Goal: Information Seeking & Learning: Find specific fact

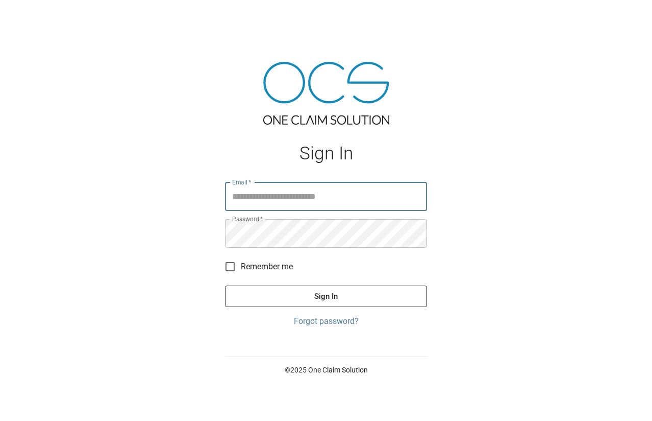
click at [310, 193] on input "Email   *" at bounding box center [326, 196] width 202 height 29
type input "**********"
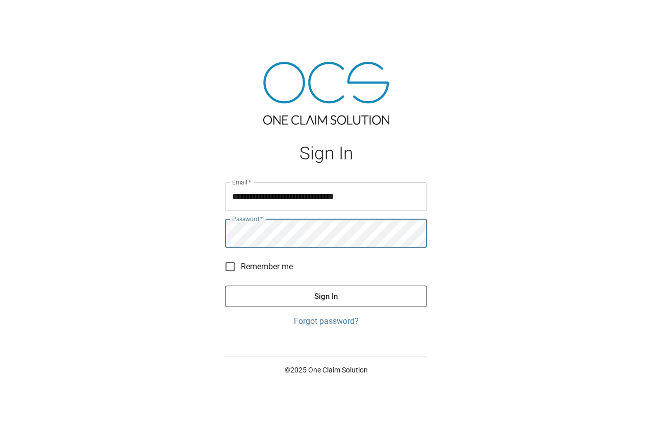
click at [225, 285] on button "Sign In" at bounding box center [326, 295] width 202 height 21
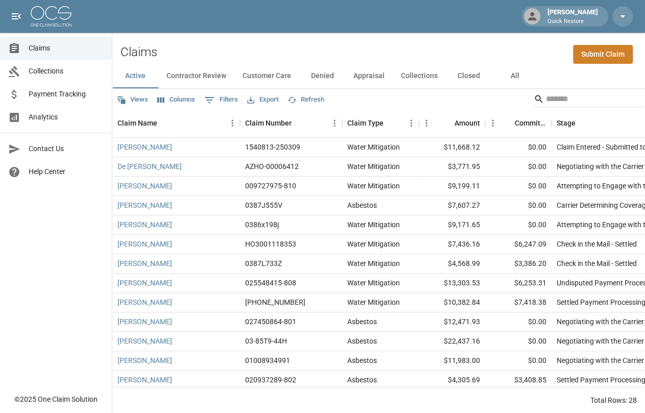
click at [55, 119] on span "Analytics" at bounding box center [66, 117] width 75 height 11
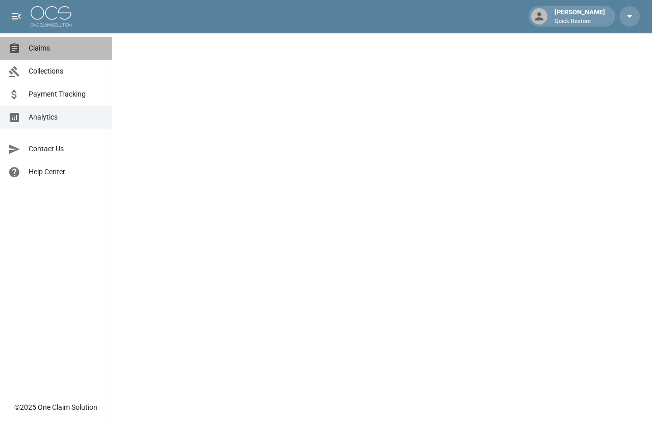
click at [55, 47] on span "Claims" at bounding box center [66, 48] width 75 height 11
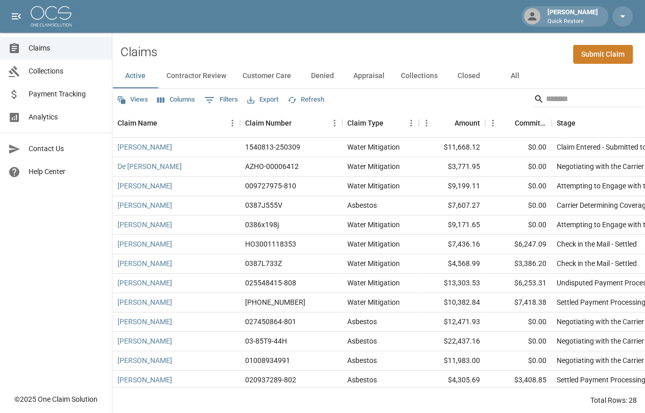
click at [504, 79] on button "All" at bounding box center [515, 76] width 46 height 25
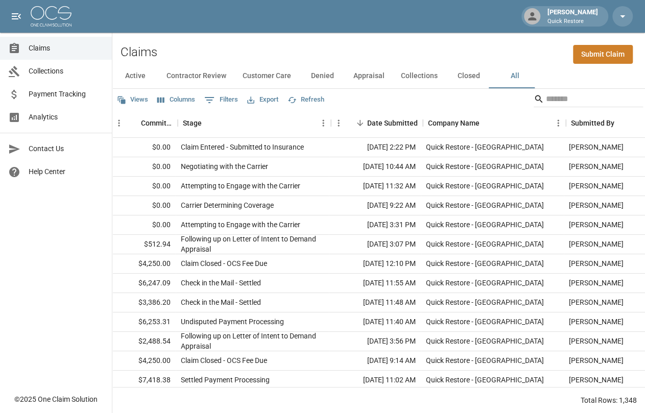
scroll to position [0, 374]
drag, startPoint x: 553, startPoint y: 95, endPoint x: 560, endPoint y: 98, distance: 6.5
click at [553, 95] on input "Search" at bounding box center [587, 99] width 82 height 16
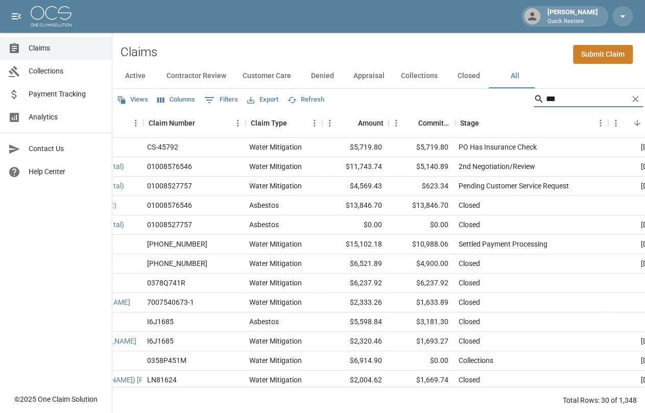
scroll to position [0, 0]
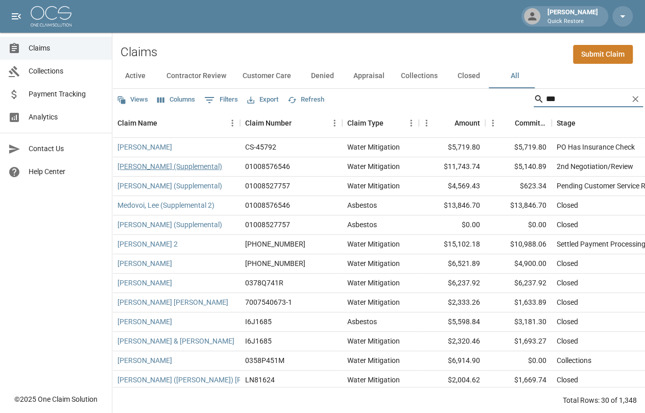
type input "***"
click at [149, 170] on link "[PERSON_NAME] (Supplemental)" at bounding box center [169, 166] width 105 height 10
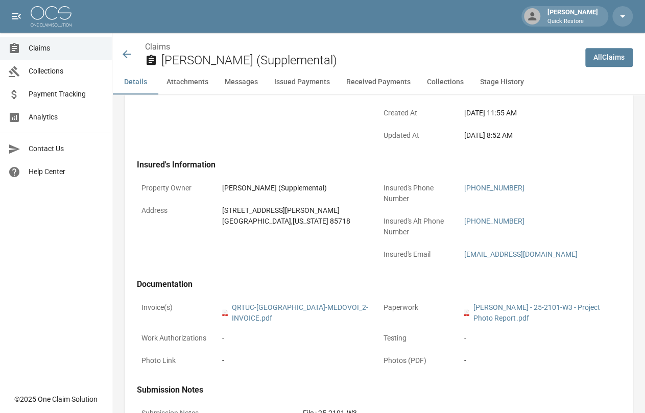
scroll to position [255, 0]
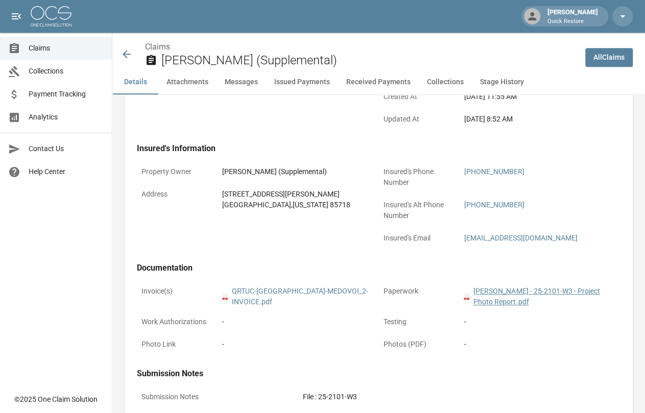
click at [499, 293] on link "pdf [PERSON_NAME] - 25-2101-W3 - Project Photo Report.pdf" at bounding box center [540, 296] width 152 height 21
click at [283, 291] on link "pdf QRTUC-MIT-MEDOVOI_2-INVOICE.pdf" at bounding box center [298, 296] width 152 height 21
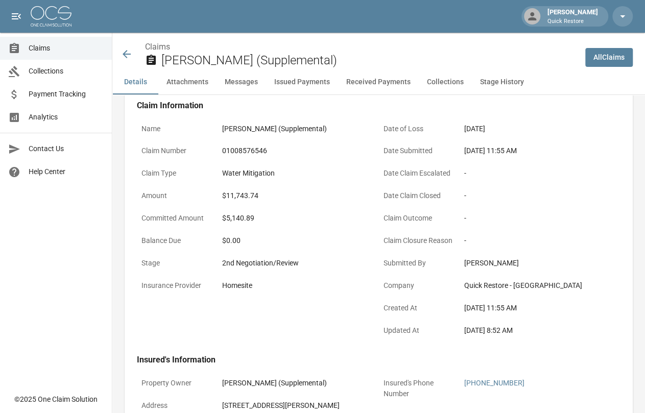
scroll to position [0, 0]
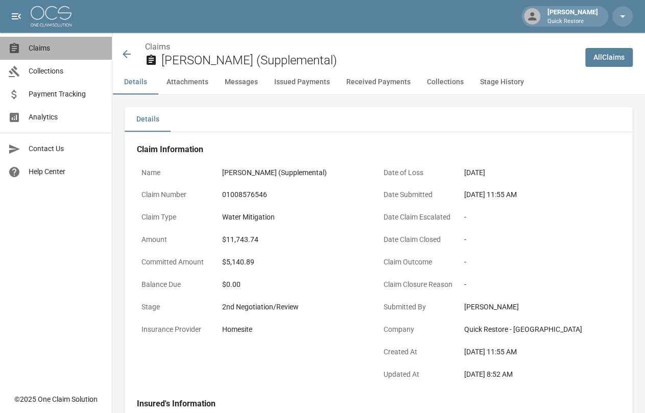
click at [60, 45] on span "Claims" at bounding box center [66, 48] width 75 height 11
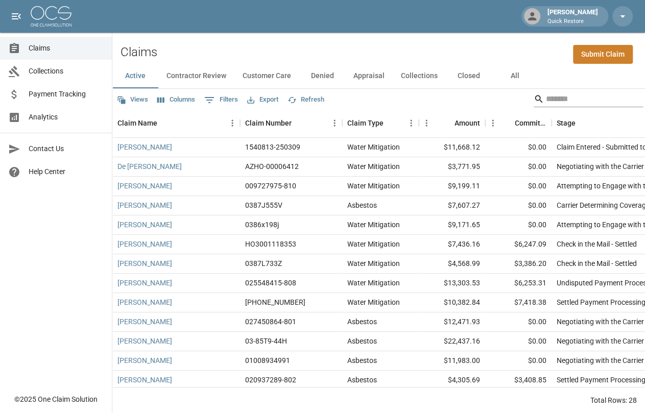
click at [569, 100] on input "Search" at bounding box center [587, 99] width 82 height 16
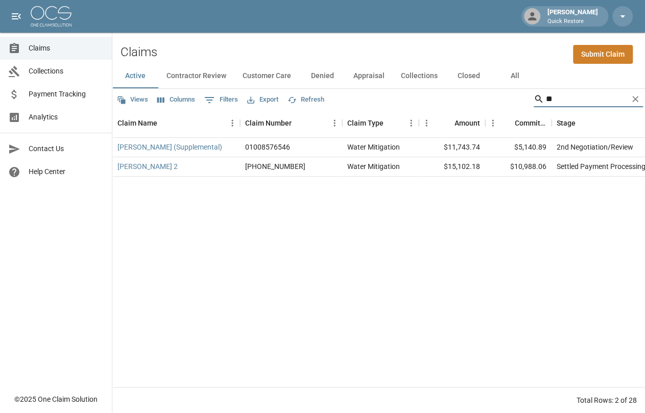
type input "*"
type input "***"
click at [157, 148] on link "[PERSON_NAME] (Supplemental)" at bounding box center [169, 147] width 105 height 10
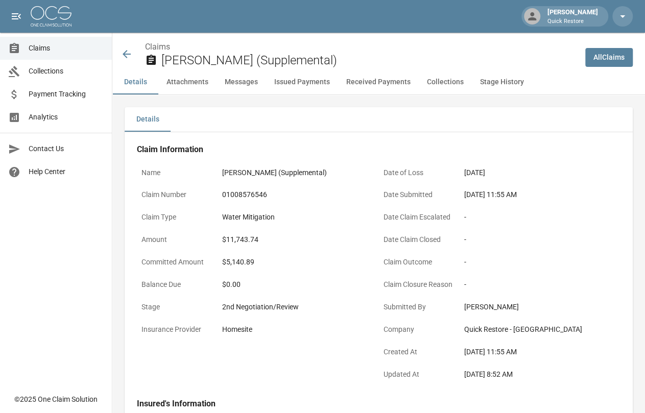
click at [67, 43] on span "Claims" at bounding box center [66, 48] width 75 height 11
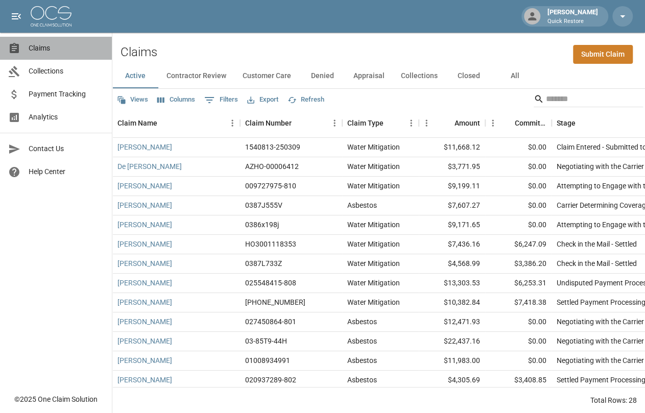
click at [60, 49] on span "Claims" at bounding box center [66, 48] width 75 height 11
click at [507, 72] on button "All" at bounding box center [515, 76] width 46 height 25
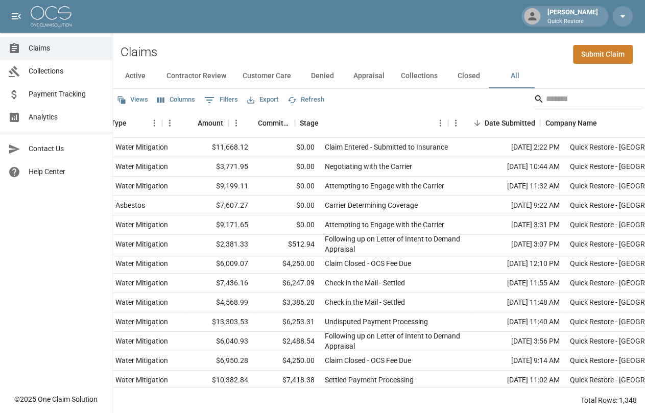
scroll to position [0, 256]
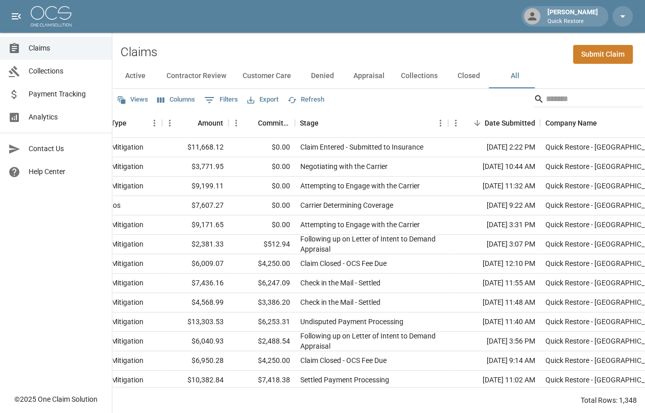
click at [577, 89] on div "Views Columns 0 Filters Export Refresh" at bounding box center [378, 99] width 532 height 20
click at [576, 95] on input "Search" at bounding box center [587, 99] width 82 height 16
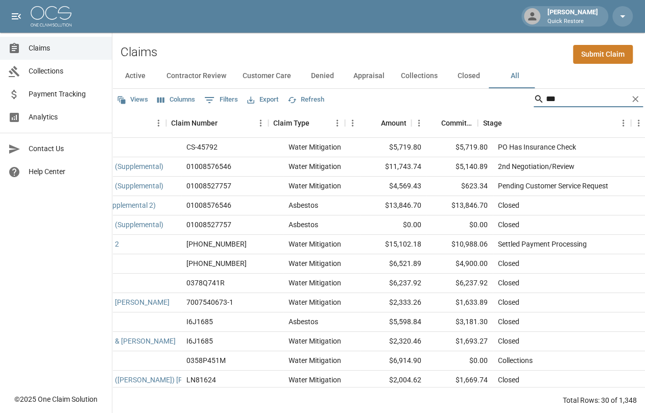
scroll to position [0, 85]
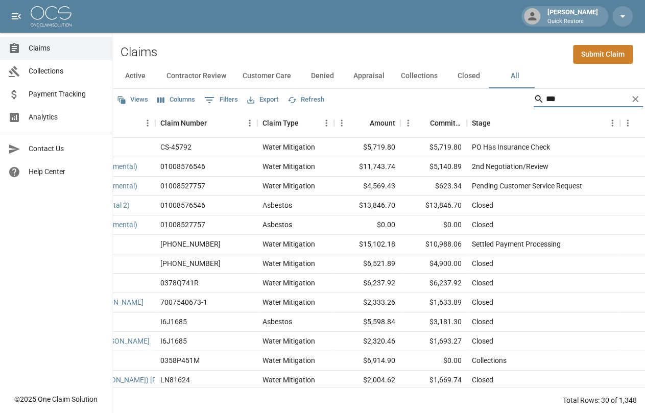
type input "***"
click at [219, 186] on div "01008527757" at bounding box center [206, 186] width 102 height 19
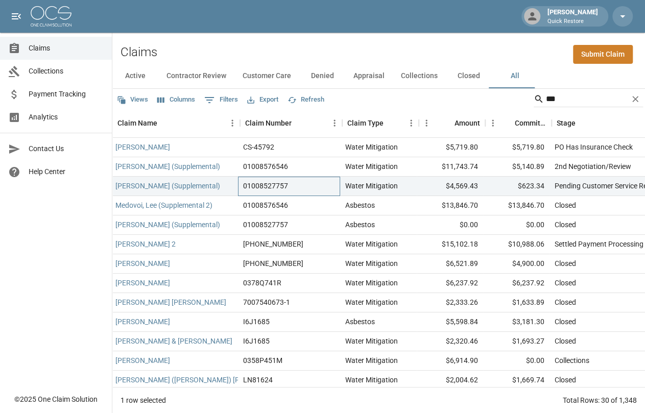
scroll to position [0, 0]
click at [151, 186] on link "[PERSON_NAME] (Supplemental)" at bounding box center [169, 186] width 105 height 10
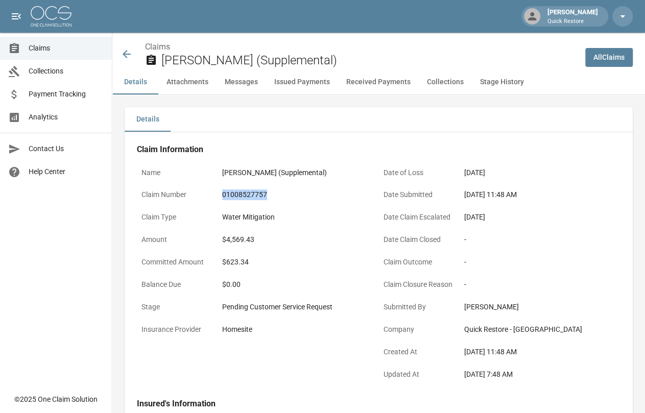
drag, startPoint x: 272, startPoint y: 195, endPoint x: 228, endPoint y: 204, distance: 45.4
click at [204, 195] on div "Claim Number 01008527757" at bounding box center [258, 196] width 242 height 22
copy div "01008527757"
click at [128, 54] on icon at bounding box center [127, 54] width 8 height 8
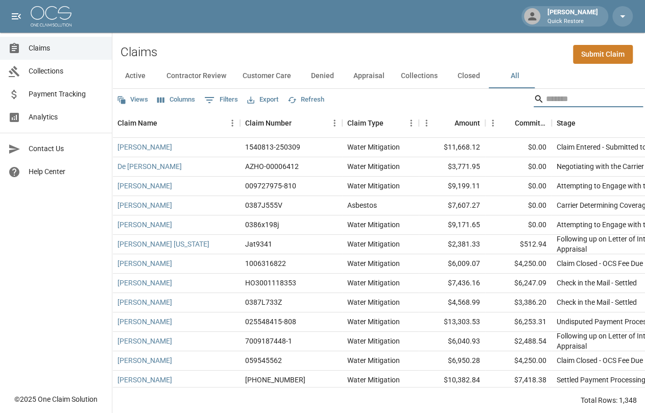
click at [566, 103] on input "Search" at bounding box center [587, 99] width 82 height 16
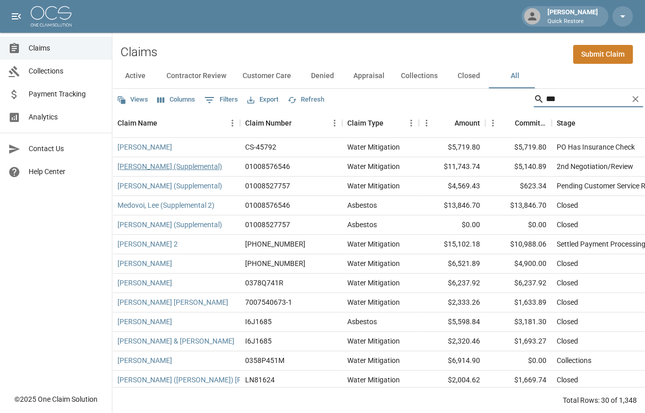
type input "***"
click at [144, 167] on link "[PERSON_NAME] (Supplemental)" at bounding box center [169, 166] width 105 height 10
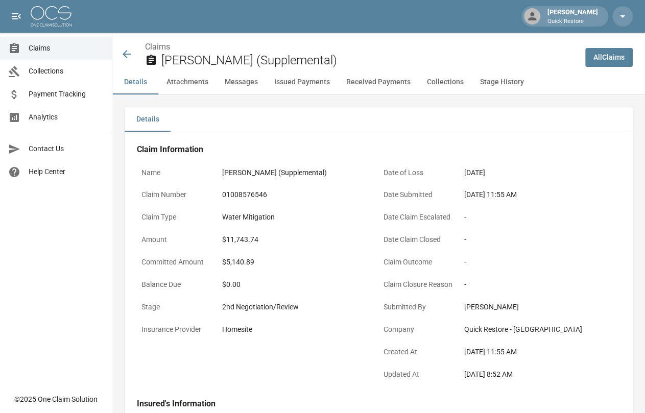
click at [129, 55] on icon at bounding box center [127, 54] width 8 height 8
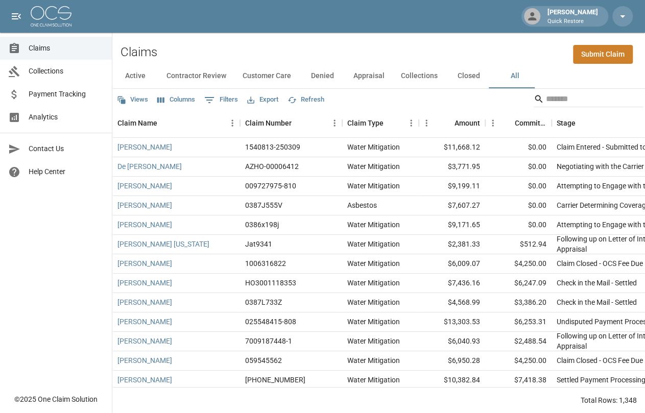
drag, startPoint x: 574, startPoint y: 100, endPoint x: 592, endPoint y: 135, distance: 40.0
click at [574, 100] on input "Search" at bounding box center [587, 99] width 82 height 16
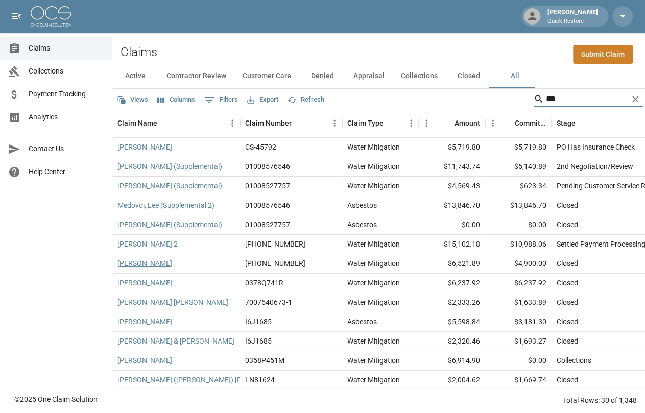
type input "***"
click at [140, 263] on link "[PERSON_NAME]" at bounding box center [144, 263] width 55 height 10
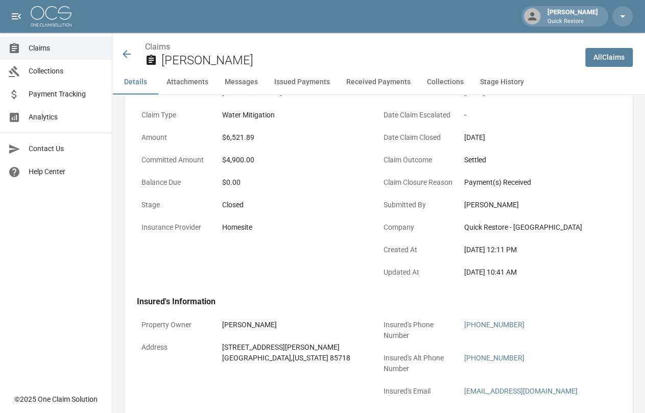
scroll to position [204, 0]
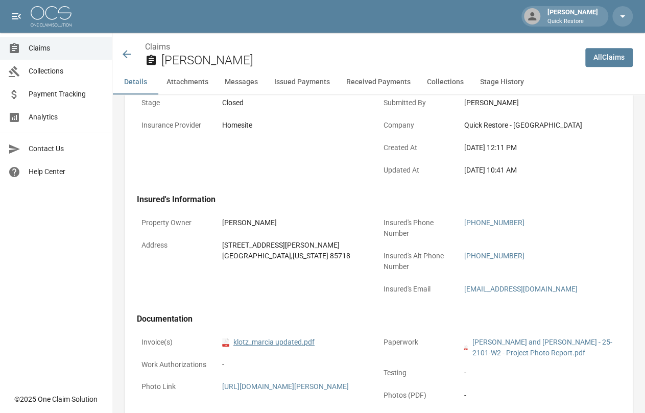
click at [272, 337] on link "pdf klotz_marcia updated.pdf" at bounding box center [268, 342] width 92 height 11
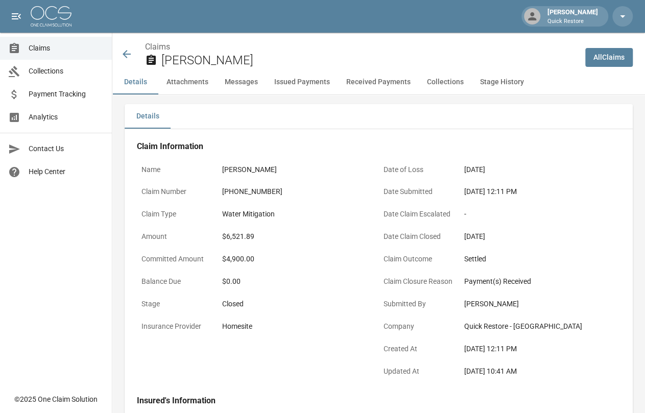
scroll to position [0, 0]
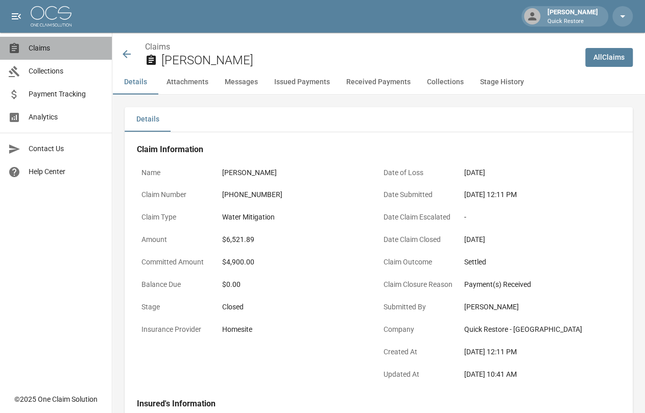
click at [65, 45] on span "Claims" at bounding box center [66, 48] width 75 height 11
